Goal: Submit feedback/report problem: Submit feedback/report problem

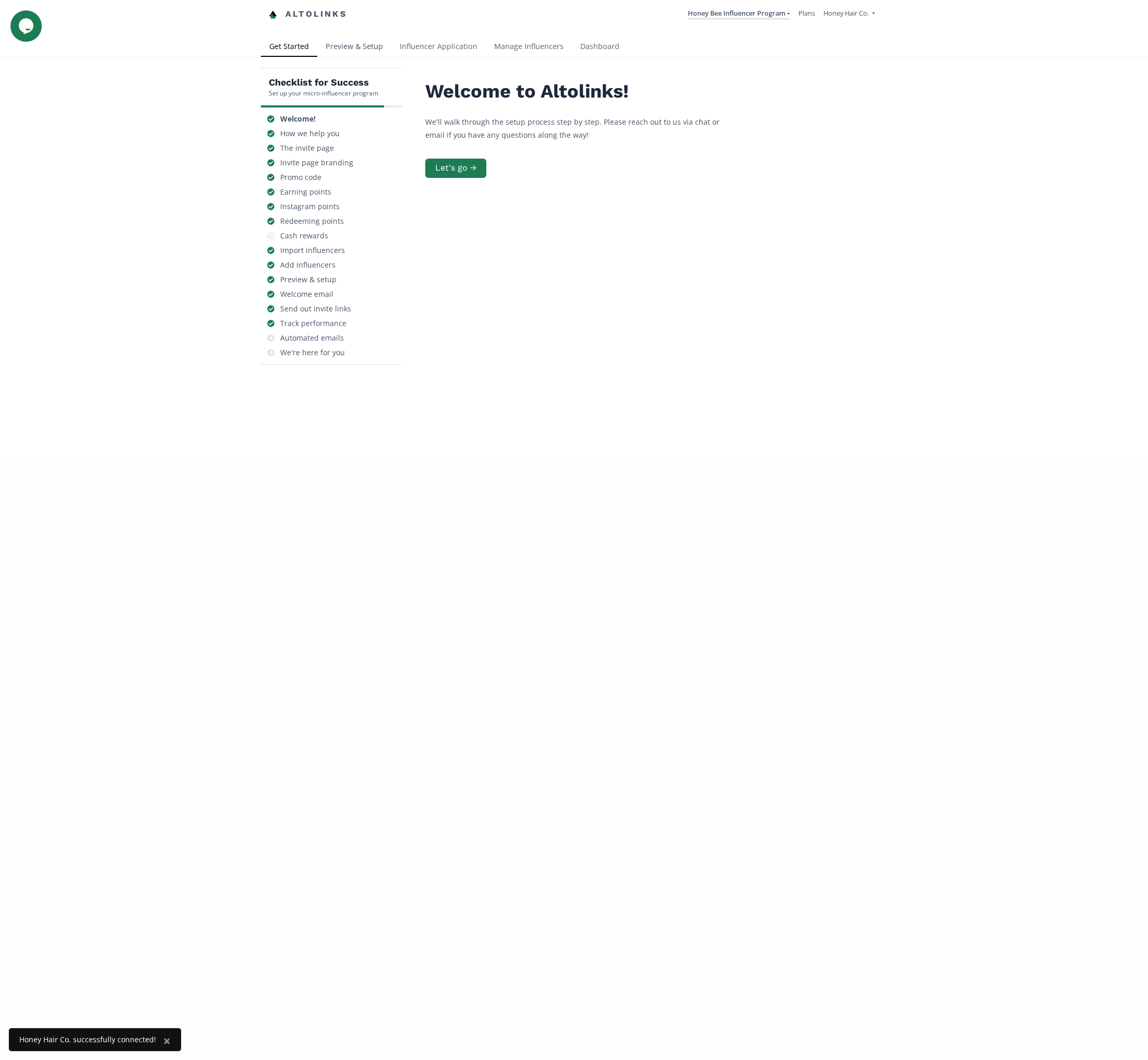
click at [353, 51] on link "Preview & Setup" at bounding box center [354, 47] width 74 height 21
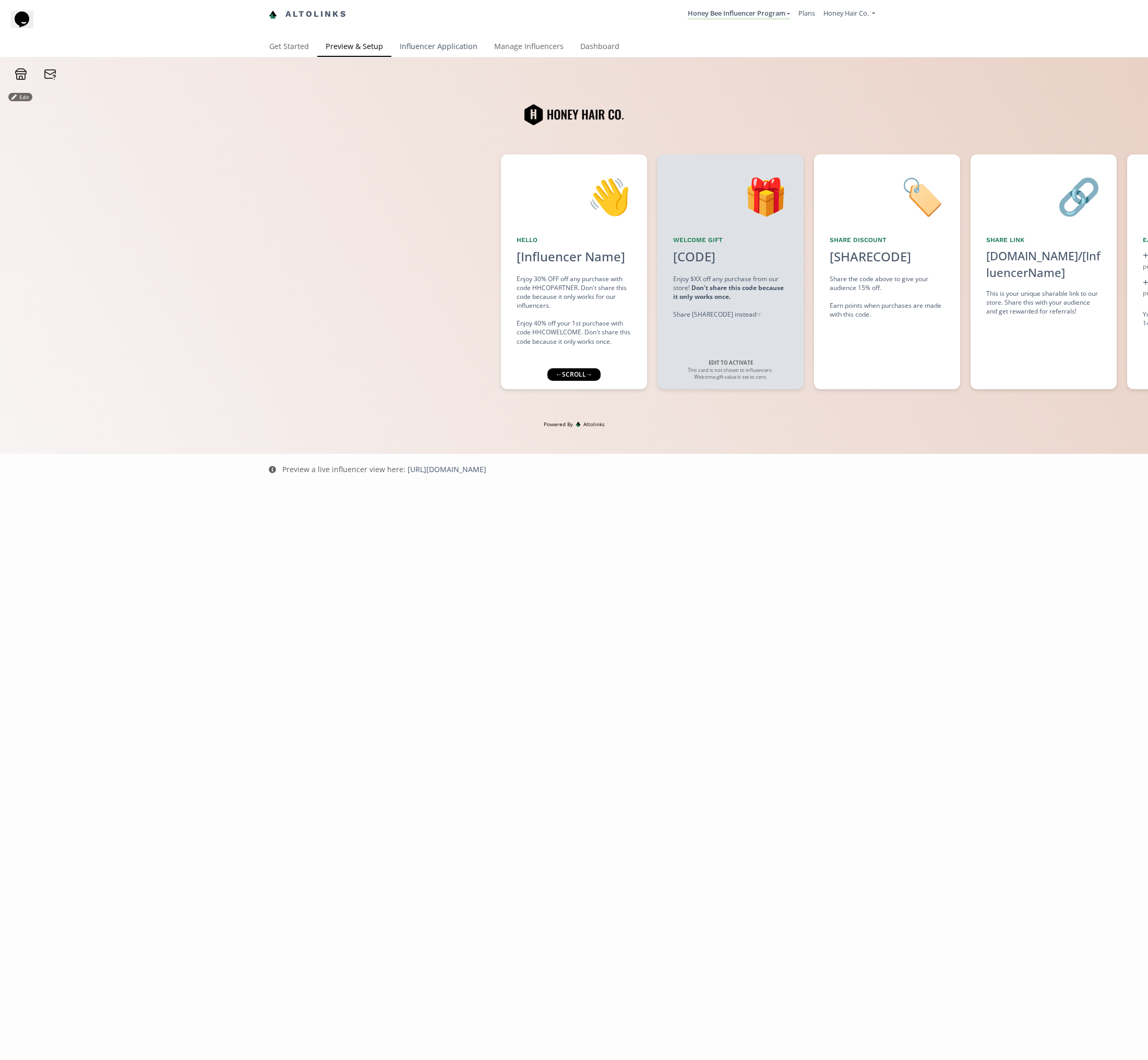
click at [412, 45] on link "Influencer Application" at bounding box center [438, 47] width 95 height 21
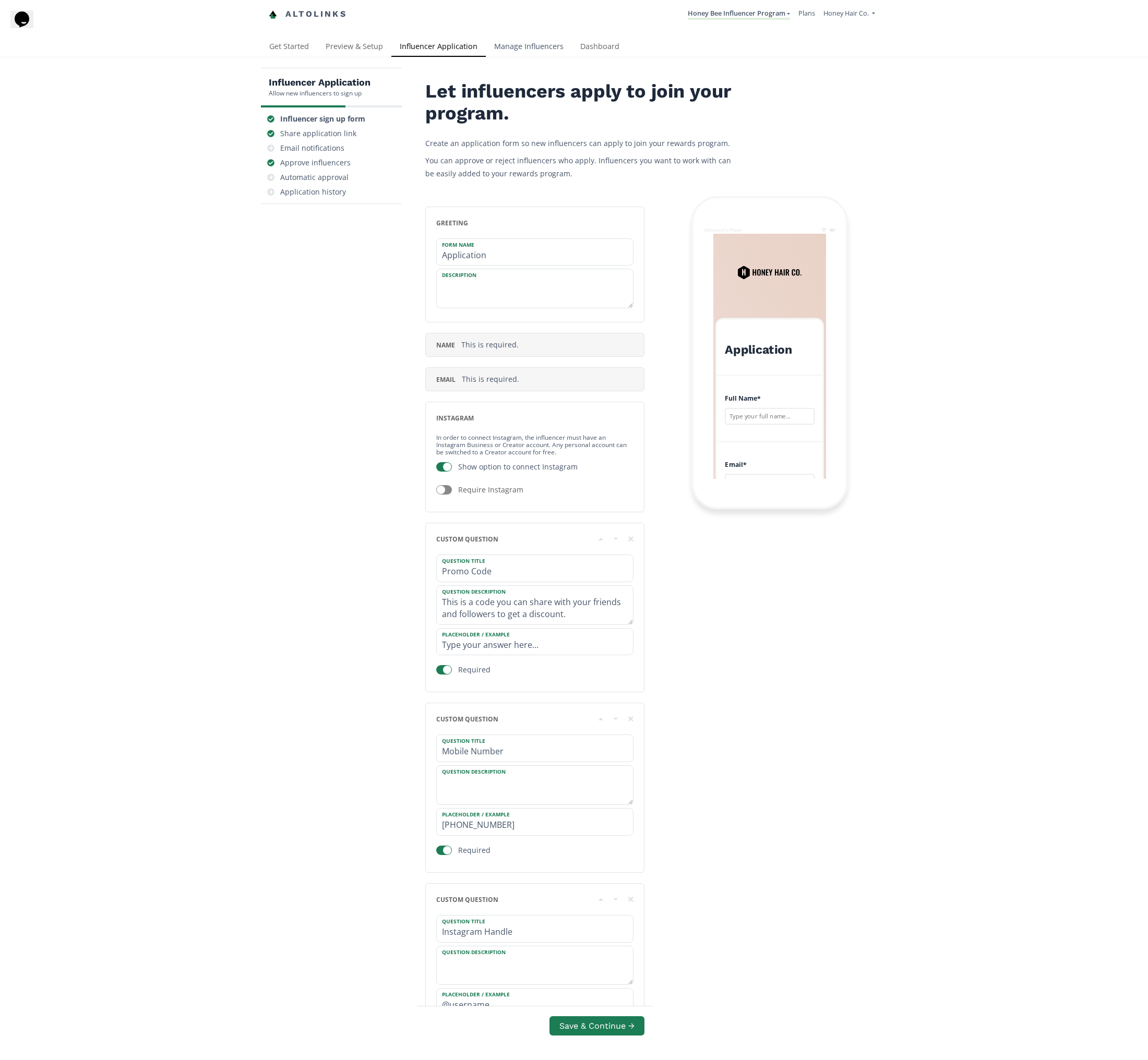
click at [514, 47] on link "Manage Influencers" at bounding box center [528, 47] width 86 height 21
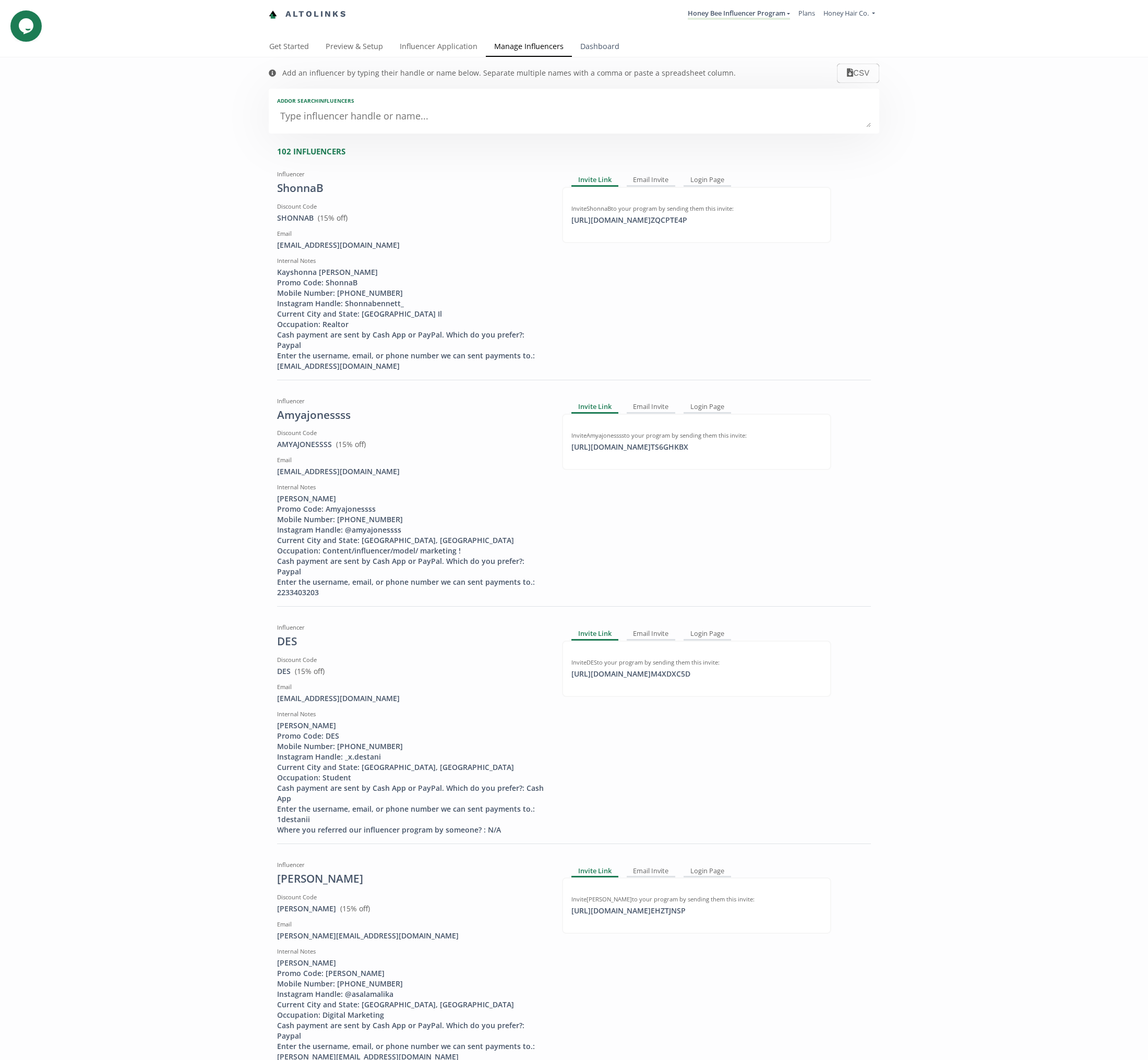
click at [593, 49] on link "Dashboard" at bounding box center [599, 47] width 56 height 21
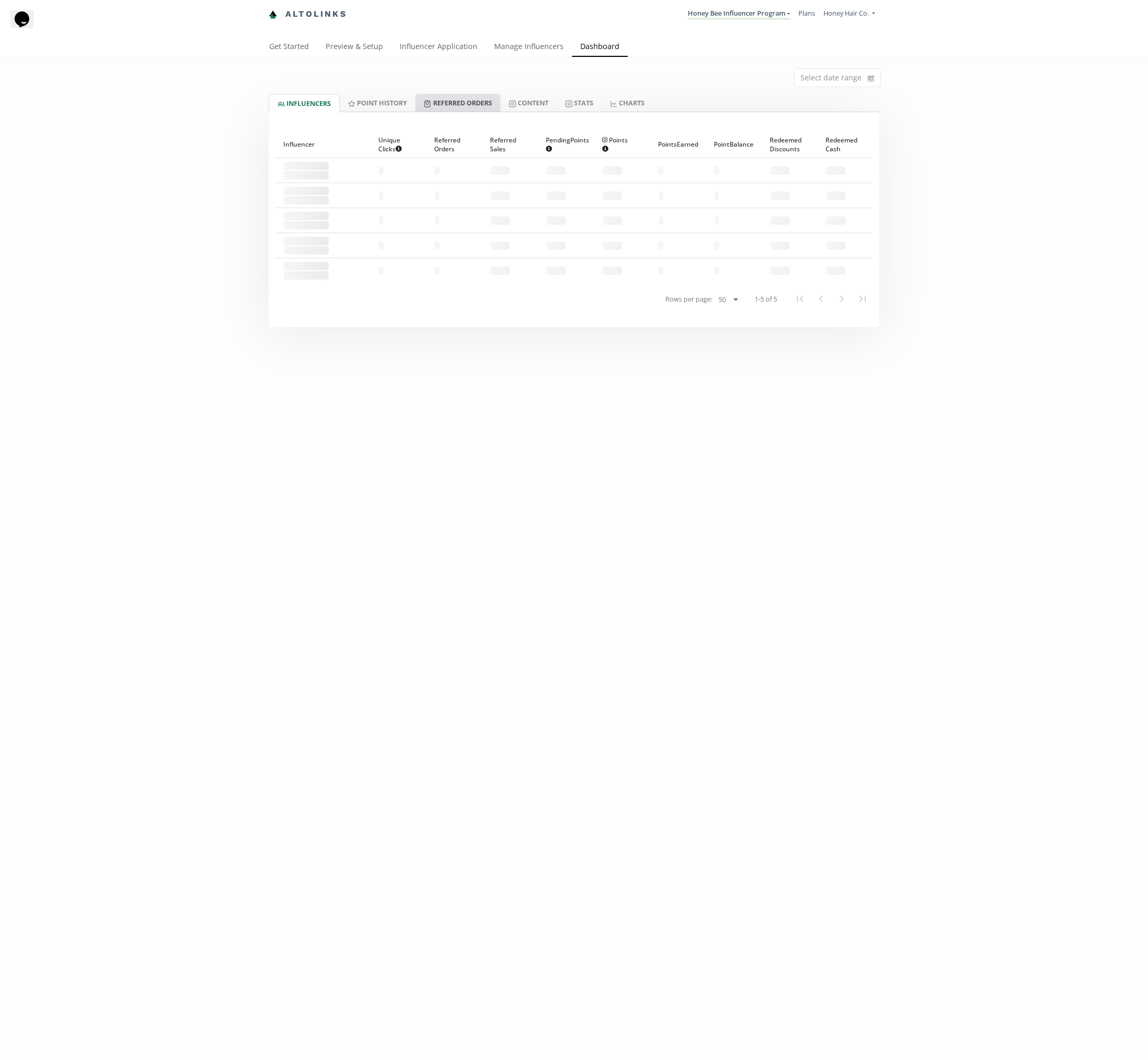
click at [448, 106] on link "Referred Orders" at bounding box center [457, 103] width 84 height 18
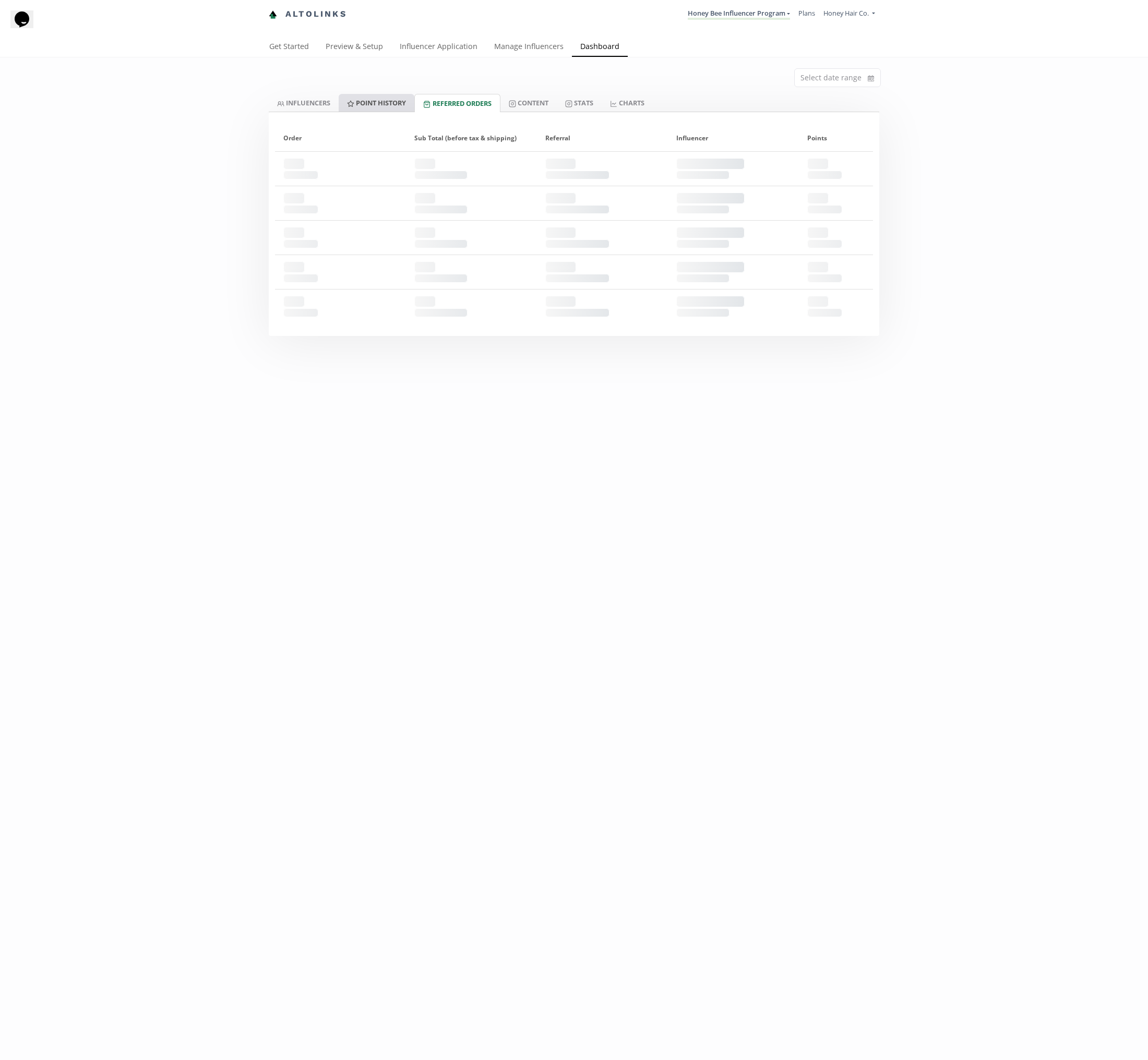
click at [365, 106] on link "Point HISTORY" at bounding box center [376, 103] width 75 height 18
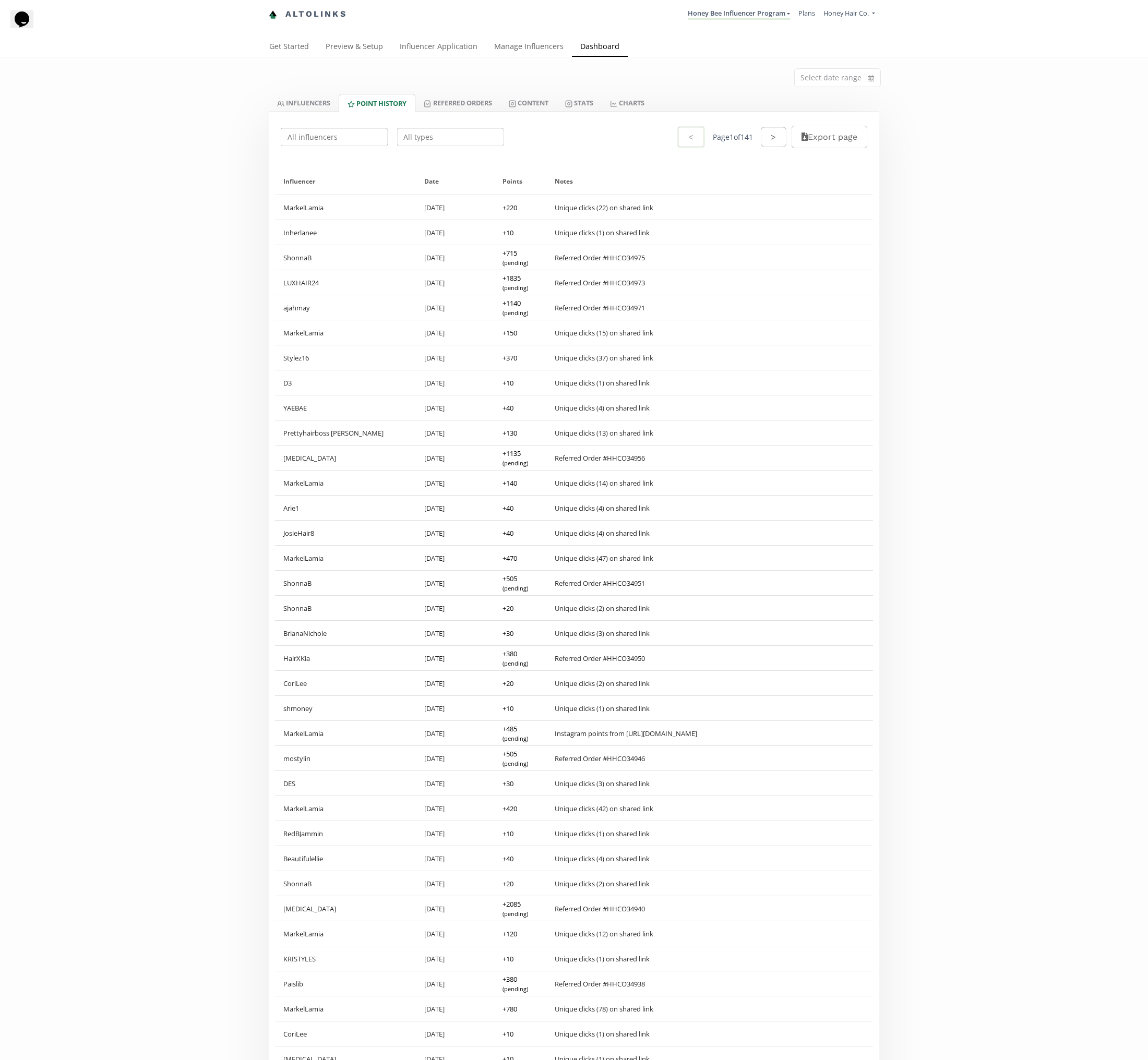
click at [30, 27] on icon "Chat widget" at bounding box center [21, 19] width 14 height 16
click at [99, 419] on textarea "* Message" at bounding box center [70, 428] width 95 height 19
type textarea "Many of our influencer redemption email notifications are not coming through, w…"
click at [62, 377] on input "Honey" at bounding box center [69, 383] width 93 height 11
type input "Rasheed"
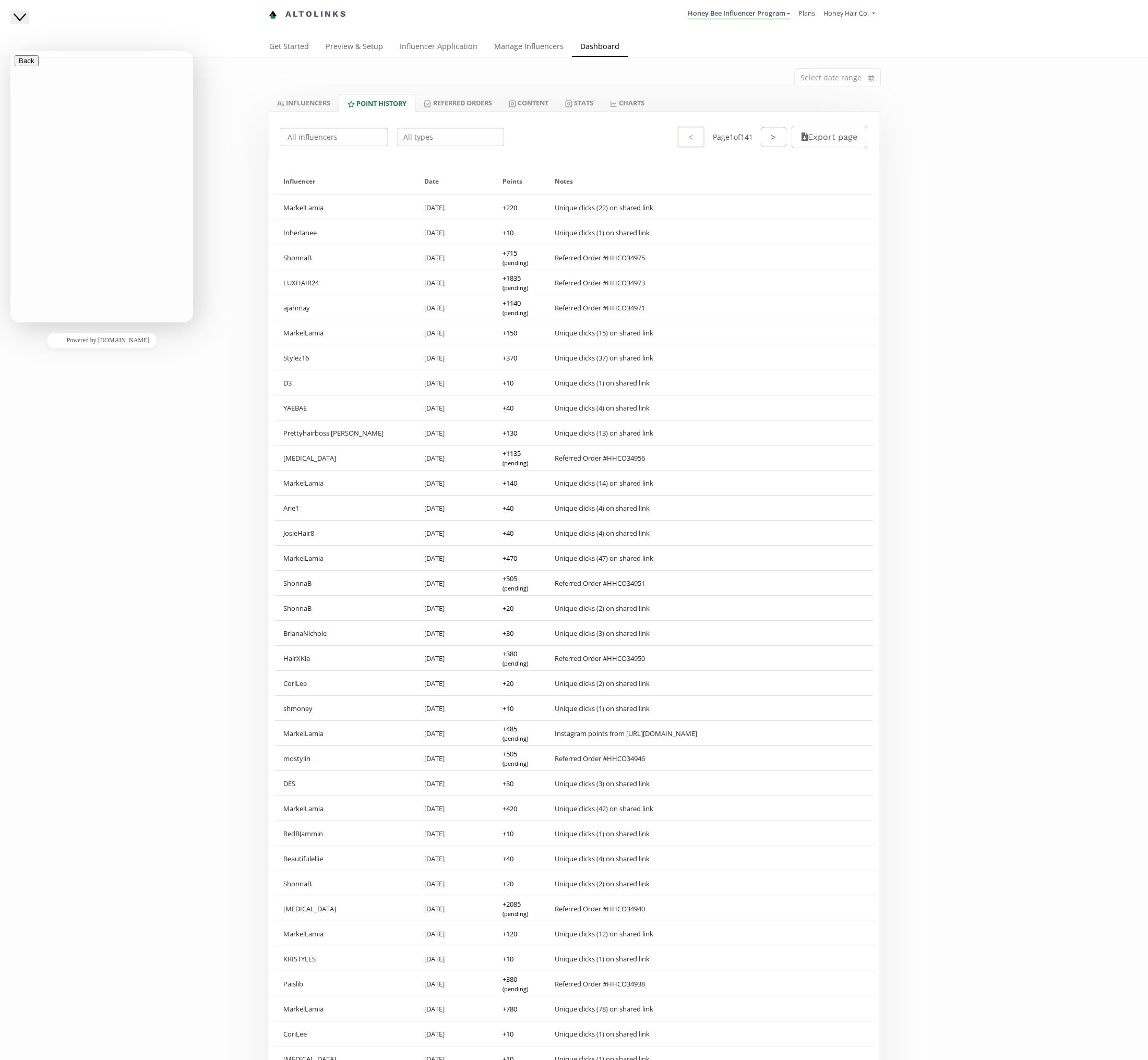
click at [45, 455] on button "Submit" at bounding box center [29, 467] width 30 height 25
click at [351, 74] on div "Select date range" at bounding box center [574, 75] width 626 height 36
click at [329, 136] on input "text" at bounding box center [334, 137] width 110 height 21
click at [331, 152] on div "Theayonaima" at bounding box center [334, 156] width 106 height 19
type input "Theayonaima"
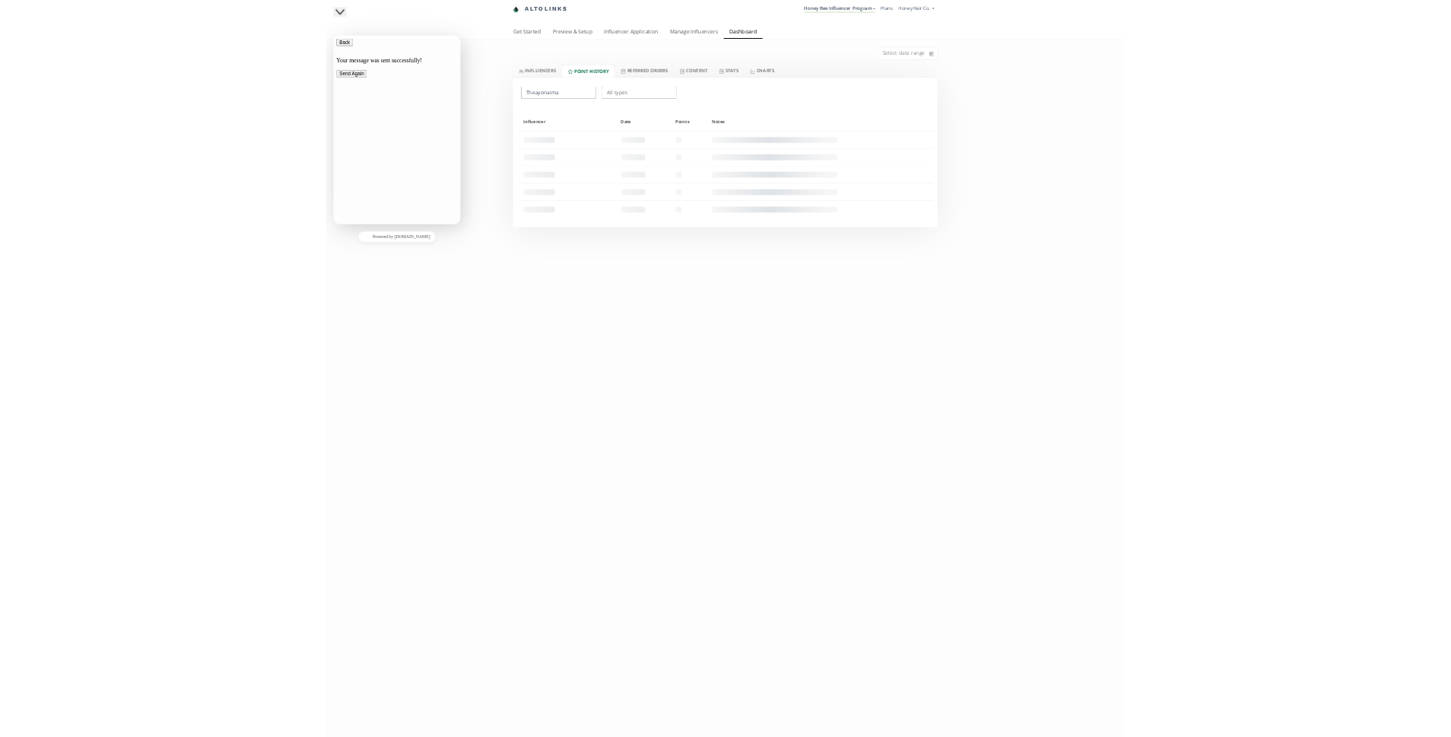
scroll to position [1, 0]
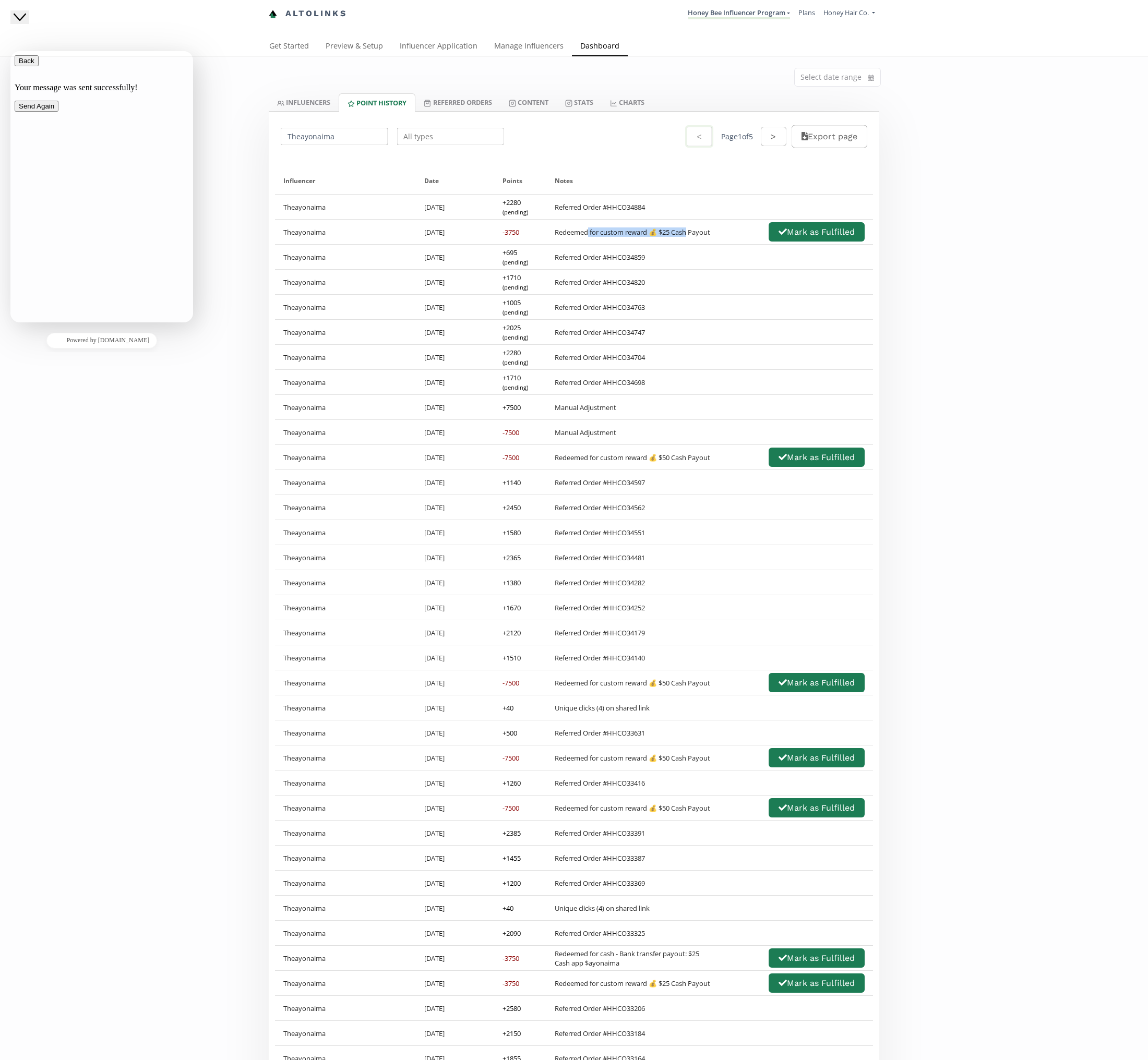
drag, startPoint x: 587, startPoint y: 233, endPoint x: 689, endPoint y: 232, distance: 102.0
click at [689, 232] on div "Redeemed for custom reward 💰 $25 Cash Payout" at bounding box center [632, 232] width 156 height 10
click at [25, 23] on icon "Close Chat This icon closes the chat window." at bounding box center [20, 17] width 12 height 12
